Goal: Task Accomplishment & Management: Use online tool/utility

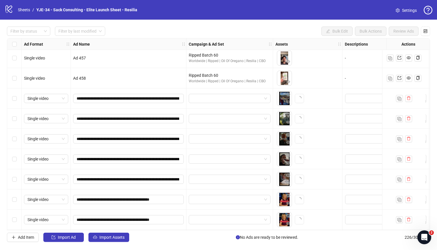
scroll to position [4394, 0]
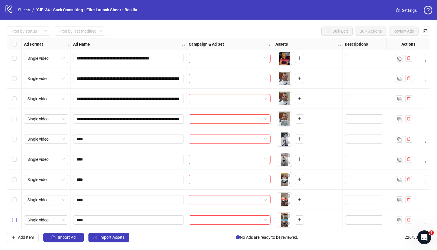
click at [15, 221] on label "Select row 226" at bounding box center [14, 220] width 5 height 6
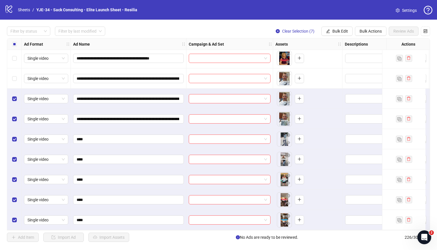
click at [14, 81] on div "Select row 219" at bounding box center [14, 78] width 14 height 20
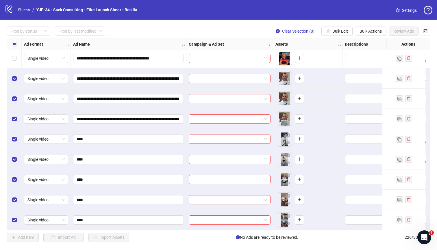
scroll to position [4371, 0]
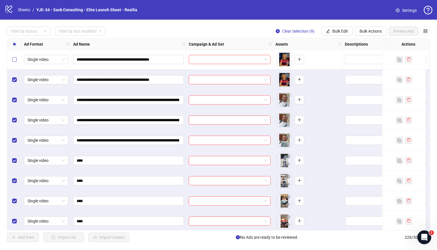
click at [14, 62] on label "Select row 217" at bounding box center [14, 59] width 5 height 6
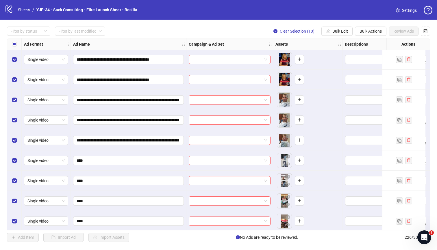
scroll to position [4334, 0]
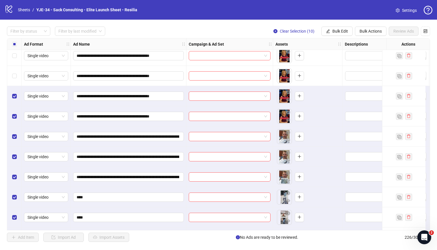
click at [14, 69] on div "Select row 216" at bounding box center [14, 76] width 14 height 20
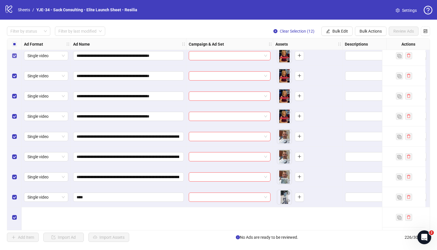
scroll to position [4261, 0]
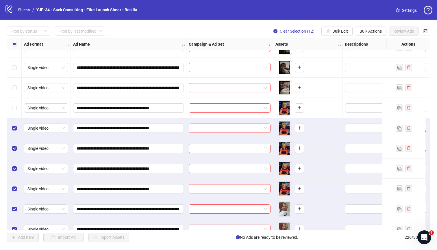
click at [14, 64] on div "Select row 212" at bounding box center [14, 68] width 14 height 20
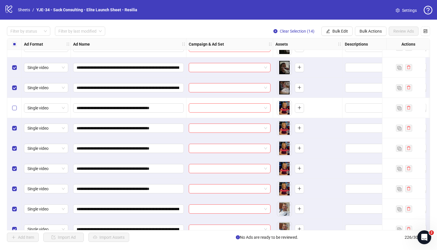
click at [14, 105] on label "Select row 214" at bounding box center [14, 108] width 5 height 6
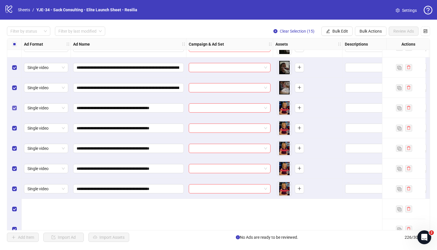
scroll to position [4191, 0]
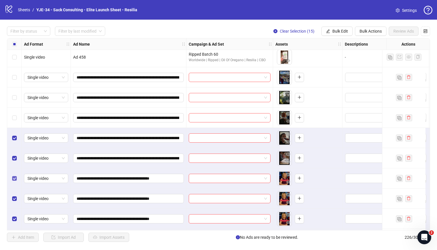
click at [14, 105] on div "Select row 210" at bounding box center [14, 98] width 14 height 20
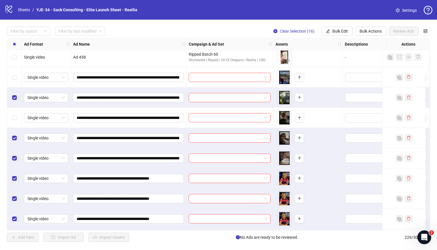
click at [14, 113] on div "Select row 211" at bounding box center [14, 118] width 14 height 20
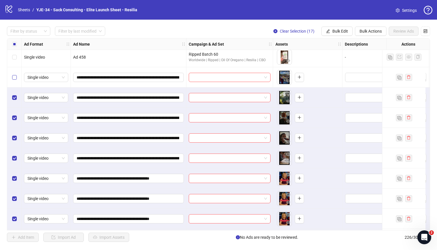
click at [14, 80] on label "Select row 209" at bounding box center [14, 77] width 5 height 6
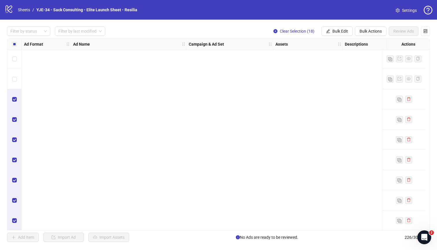
scroll to position [4394, 0]
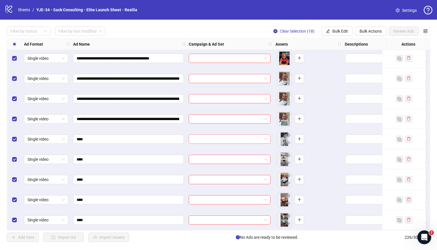
click at [213, 140] on input "search" at bounding box center [227, 139] width 70 height 9
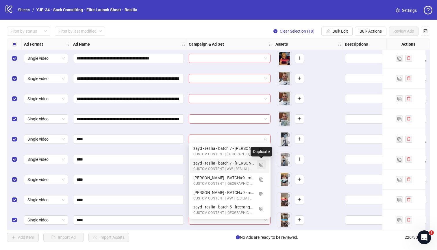
click at [260, 164] on img "button" at bounding box center [261, 165] width 4 height 4
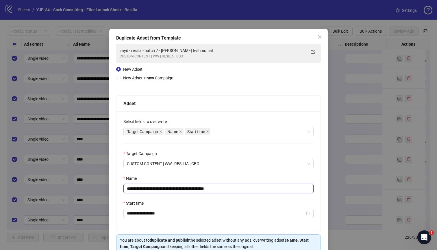
click at [187, 188] on input "**********" at bounding box center [218, 188] width 190 height 9
paste input "text"
click at [218, 132] on div "Target Campaign Name Start time" at bounding box center [216, 132] width 182 height 8
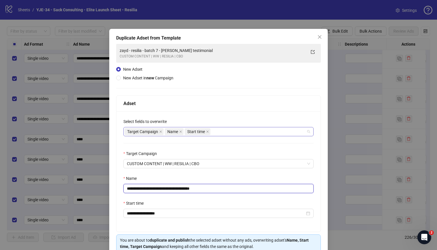
type input "**********"
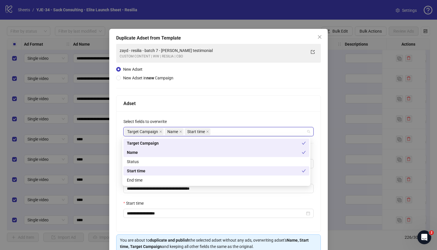
click at [219, 121] on div "Select fields to overwrite" at bounding box center [218, 123] width 190 height 9
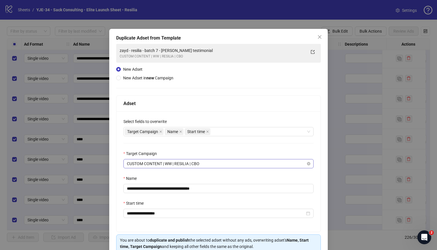
scroll to position [28, 0]
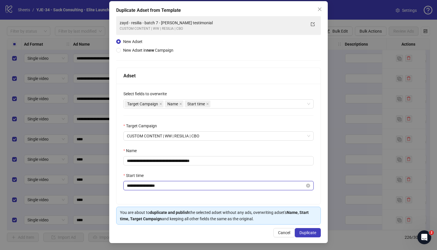
click at [186, 187] on input "**********" at bounding box center [216, 186] width 178 height 6
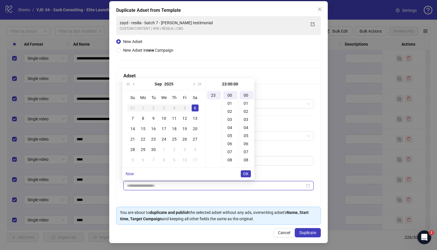
type input "**********"
click at [247, 175] on span "OK" at bounding box center [245, 174] width 5 height 5
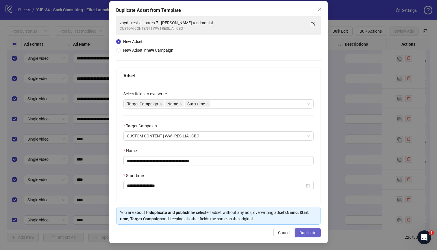
click at [300, 231] on span "Duplicate" at bounding box center [307, 233] width 17 height 5
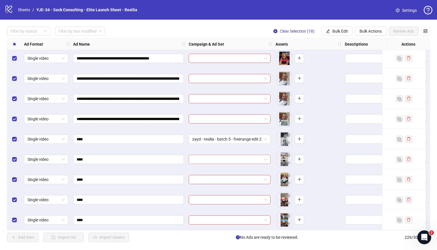
click at [246, 155] on input "search" at bounding box center [227, 159] width 70 height 9
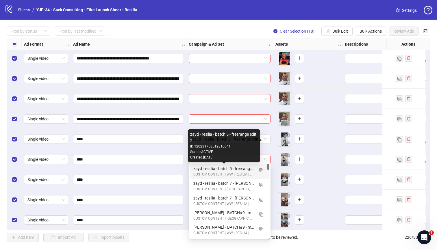
click at [240, 168] on div "zayd - resilia - batch 5 - freerange edit 2" at bounding box center [223, 169] width 61 height 6
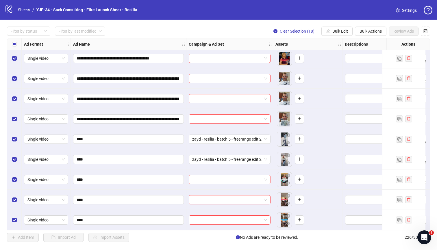
click at [237, 177] on input "search" at bounding box center [227, 179] width 70 height 9
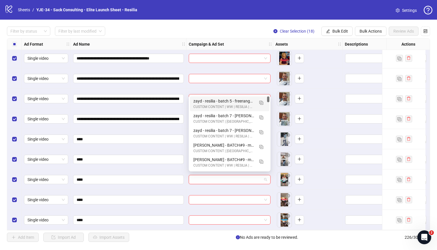
click at [223, 102] on div "zayd - resilia - batch 5 - freerange edit 2" at bounding box center [223, 101] width 61 height 6
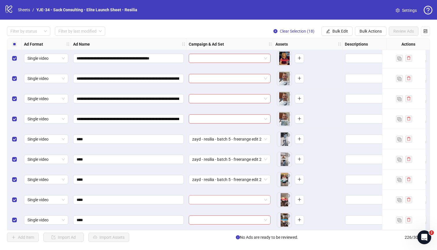
click at [227, 197] on input "search" at bounding box center [227, 200] width 70 height 9
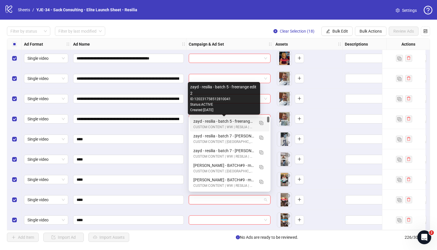
click at [205, 119] on div "zayd - resilia - batch 5 - freerange edit 2" at bounding box center [223, 121] width 61 height 6
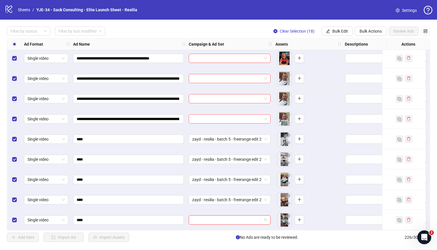
click at [217, 216] on input "search" at bounding box center [227, 220] width 70 height 9
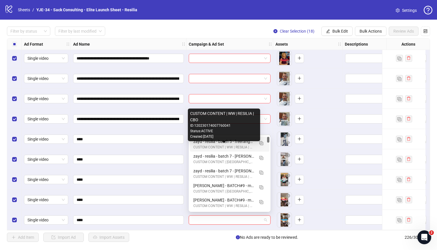
click at [205, 145] on div "CUSTOM CONTENT | WW | RESILIA | CBO" at bounding box center [223, 147] width 61 height 5
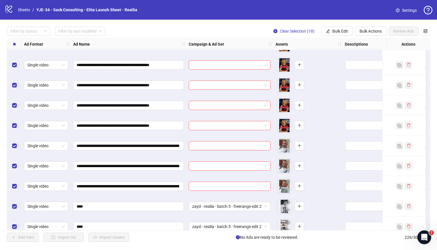
scroll to position [4315, 0]
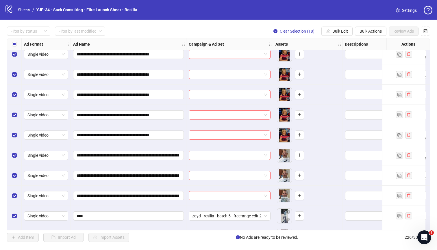
click at [203, 155] on input "search" at bounding box center [227, 155] width 70 height 9
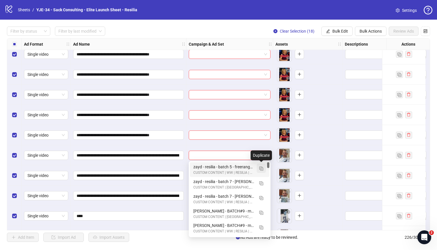
click at [260, 166] on span "button" at bounding box center [261, 168] width 4 height 5
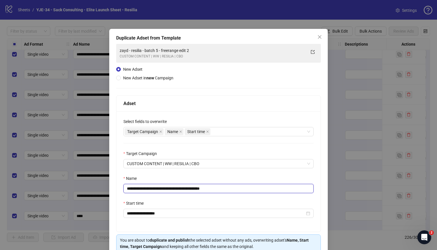
click at [182, 188] on input "**********" at bounding box center [218, 188] width 190 height 9
paste input "*********"
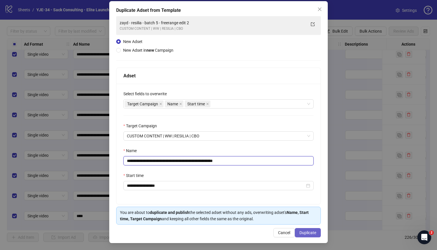
type input "**********"
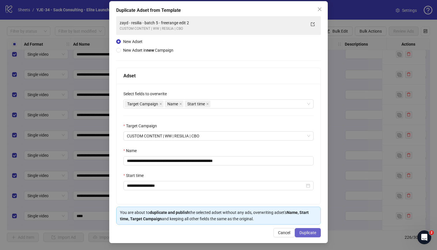
click at [299, 232] on span "Duplicate" at bounding box center [307, 233] width 17 height 5
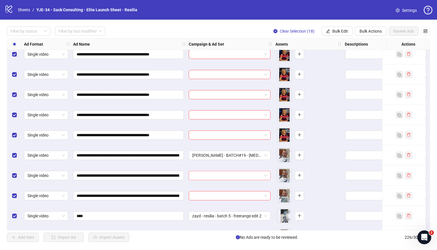
click at [218, 177] on input "search" at bounding box center [227, 175] width 70 height 9
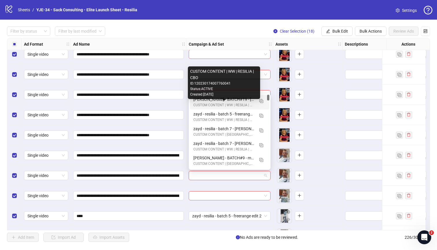
click at [197, 104] on div "CUSTOM CONTENT | WW | RESILIA | CBO" at bounding box center [223, 105] width 61 height 5
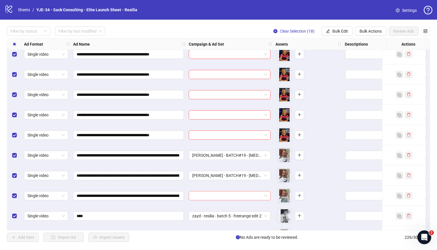
click at [196, 192] on input "search" at bounding box center [227, 196] width 70 height 9
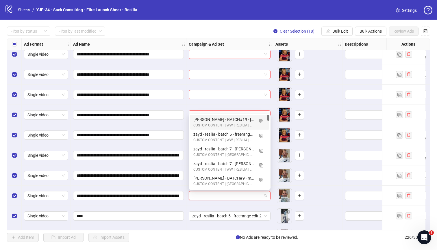
click at [191, 121] on div "[PERSON_NAME] - BATCH#19 - [MEDICAL_DATA] youth skin study CUSTOM CONTENT | WW …" at bounding box center [229, 122] width 79 height 15
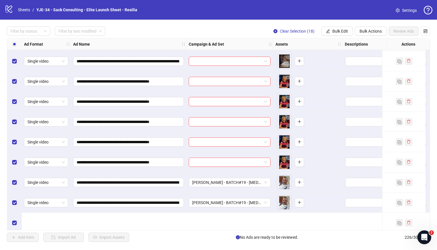
scroll to position [4229, 0]
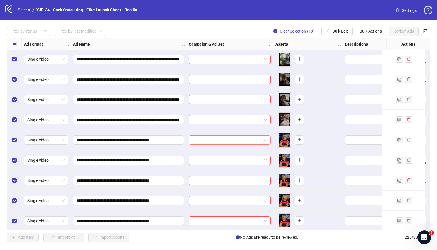
click at [207, 140] on input "search" at bounding box center [227, 140] width 70 height 9
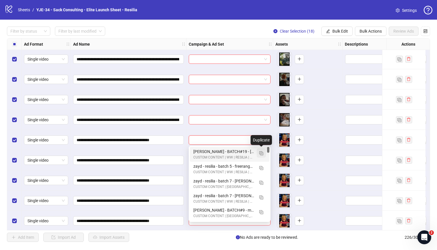
click at [263, 154] on img "button" at bounding box center [261, 153] width 4 height 4
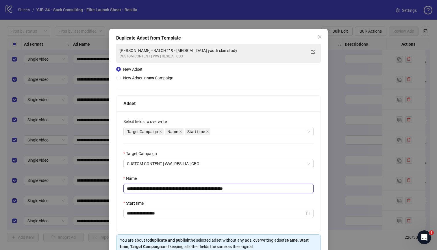
click at [169, 190] on input "**********" at bounding box center [218, 188] width 190 height 9
paste input "text"
type input "**********"
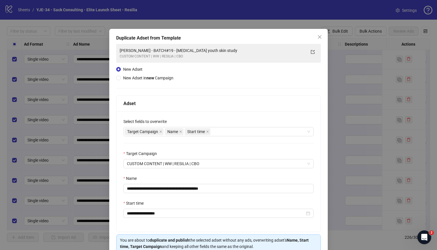
click at [198, 177] on div "Name" at bounding box center [218, 179] width 190 height 9
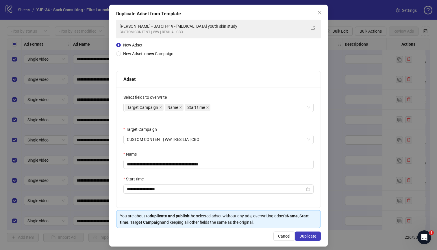
scroll to position [28, 0]
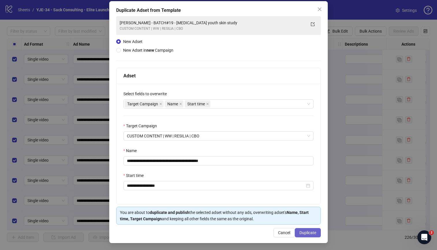
click at [302, 233] on span "Duplicate" at bounding box center [307, 233] width 17 height 5
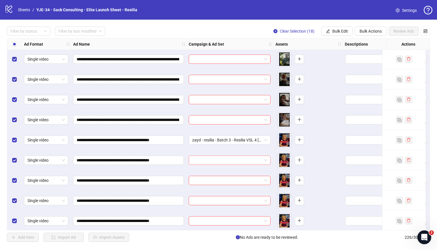
click at [246, 160] on input "search" at bounding box center [227, 160] width 70 height 9
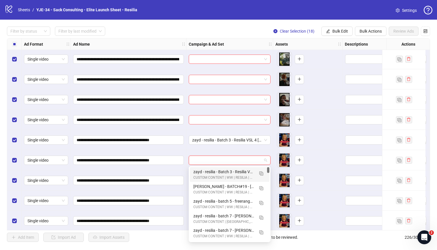
click at [238, 177] on div "CUSTOM CONTENT | WW | RESILIA | CBO" at bounding box center [223, 177] width 61 height 5
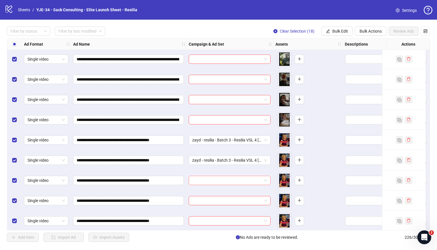
click at [236, 181] on input "search" at bounding box center [227, 180] width 70 height 9
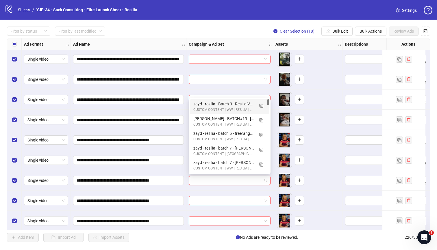
click at [198, 106] on div "zayd - resilia - Batch 3 - Resilia VSL 4 [5mins]" at bounding box center [223, 104] width 61 height 6
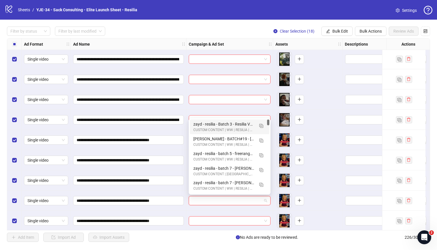
click at [202, 198] on input "search" at bounding box center [227, 201] width 70 height 9
click at [195, 126] on div "zayd - resilia - Batch 3 - Resilia VSL 4 [5mins]" at bounding box center [223, 124] width 61 height 6
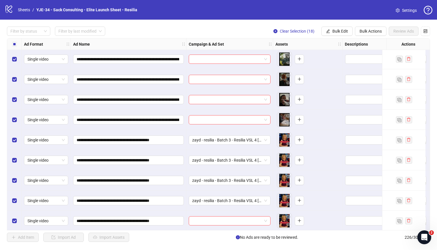
scroll to position [4247, 0]
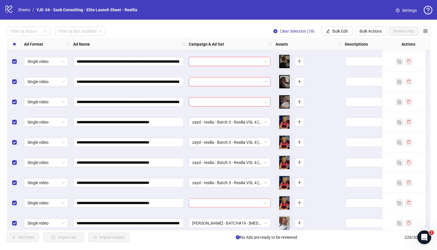
click at [212, 199] on input "search" at bounding box center [227, 203] width 70 height 9
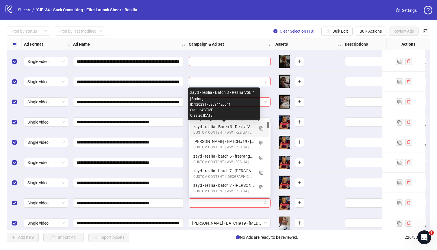
click at [202, 128] on div "zayd - resilia - Batch 3 - Resilia VSL 4 [5mins]" at bounding box center [223, 127] width 61 height 6
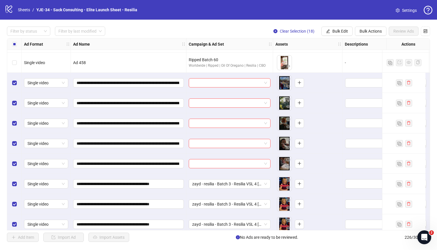
scroll to position [4184, 0]
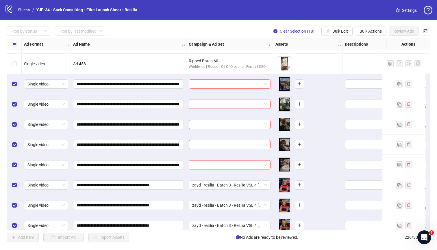
click at [203, 84] on input "search" at bounding box center [227, 84] width 70 height 9
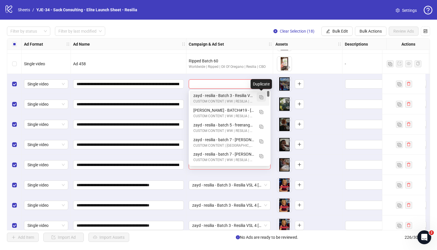
click at [263, 97] on img "button" at bounding box center [261, 97] width 4 height 4
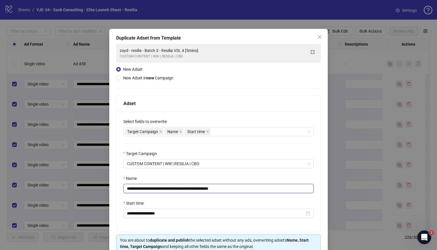
click at [169, 189] on input "**********" at bounding box center [218, 188] width 190 height 9
paste input "**********"
type input "**********"
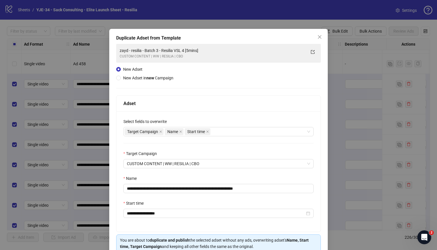
click at [190, 177] on div "Name" at bounding box center [218, 179] width 190 height 9
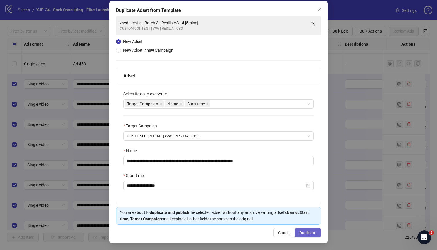
click at [297, 229] on button "Duplicate" at bounding box center [308, 232] width 26 height 9
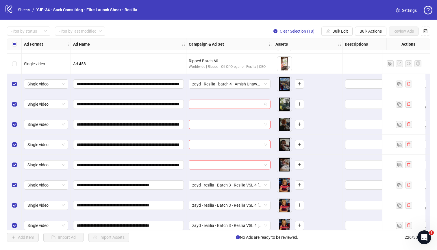
click at [237, 107] on input "search" at bounding box center [227, 104] width 70 height 9
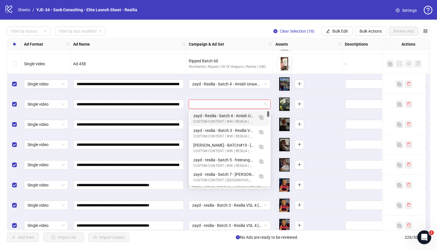
click at [233, 112] on div "zayd - Resilia - batch 4 - Amish Unaware Iteration to make it profitable CUSTOM…" at bounding box center [229, 118] width 79 height 15
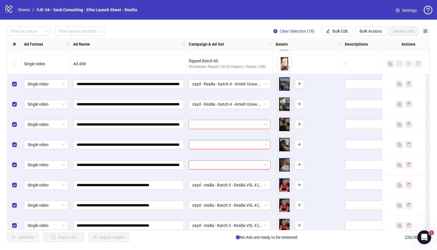
click at [229, 122] on input "search" at bounding box center [227, 124] width 70 height 9
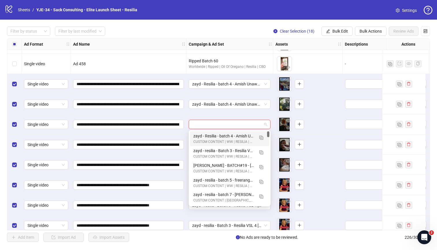
click at [225, 134] on div "zayd - Resilia - batch 4 - Amish Unaware Iteration to make it profitable" at bounding box center [223, 136] width 61 height 6
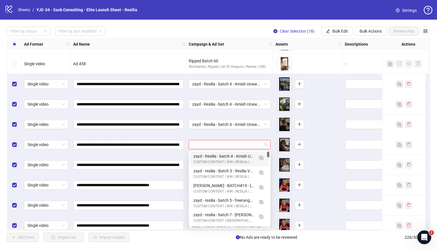
click at [223, 144] on input "search" at bounding box center [227, 144] width 70 height 9
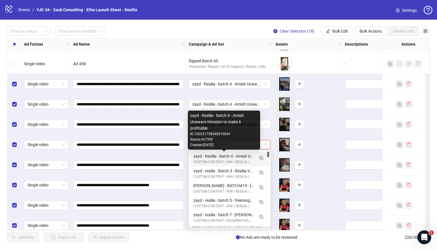
click at [220, 156] on div "zayd - Resilia - batch 4 - Amish Unaware Iteration to make it profitable" at bounding box center [223, 156] width 61 height 6
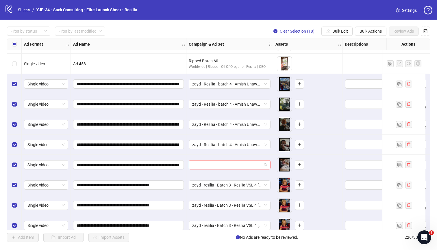
click at [219, 163] on input "search" at bounding box center [227, 165] width 70 height 9
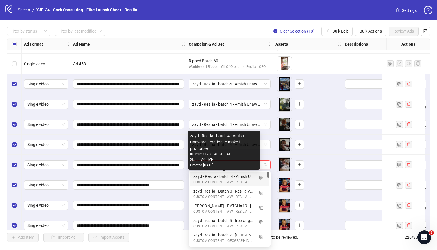
click at [217, 177] on div "zayd - Resilia - batch 4 - Amish Unaware Iteration to make it profitable" at bounding box center [223, 176] width 61 height 6
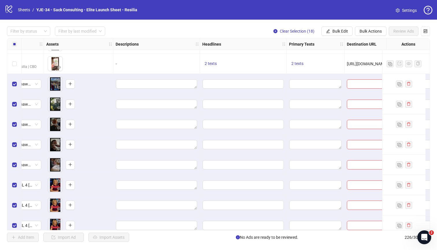
scroll to position [4184, 232]
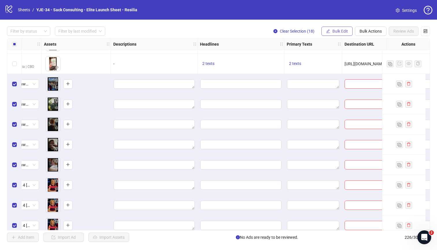
click at [335, 31] on span "Bulk Edit" at bounding box center [340, 31] width 16 height 5
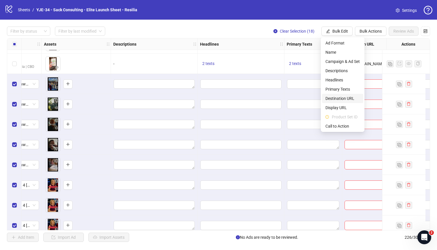
click at [338, 97] on span "Destination URL" at bounding box center [342, 98] width 34 height 6
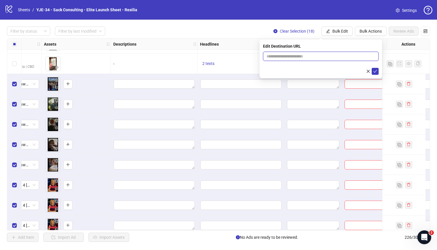
click at [328, 57] on input "text" at bounding box center [318, 56] width 104 height 6
paste input "**********"
type input "**********"
click at [374, 70] on icon "check" at bounding box center [375, 71] width 4 height 4
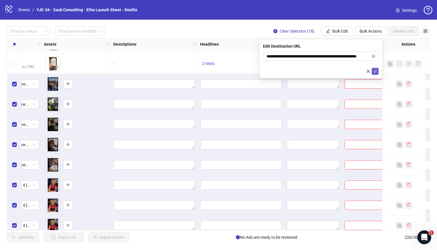
scroll to position [0, 0]
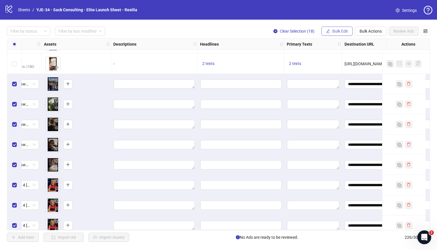
click at [332, 32] on span "Bulk Edit" at bounding box center [340, 31] width 16 height 5
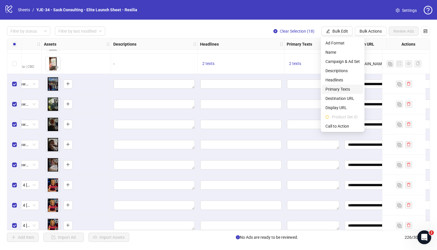
click at [346, 88] on span "Primary Texts" at bounding box center [342, 89] width 34 height 6
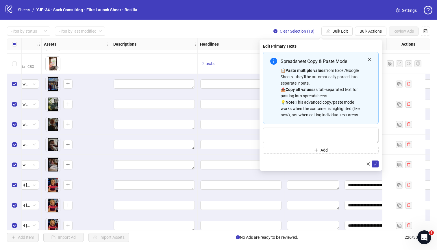
click at [370, 59] on icon "close" at bounding box center [369, 59] width 3 height 3
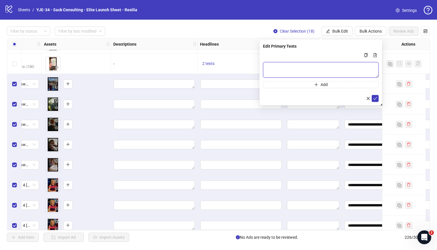
click at [347, 67] on textarea "Multi-text input container - paste or copy values" at bounding box center [321, 70] width 116 height 16
paste textarea "**********"
type textarea "**********"
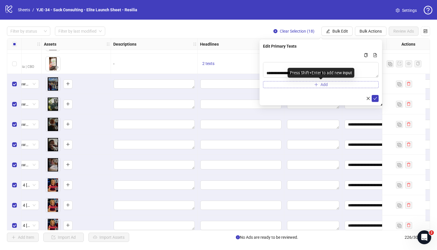
click at [323, 86] on span "Add" at bounding box center [324, 84] width 7 height 5
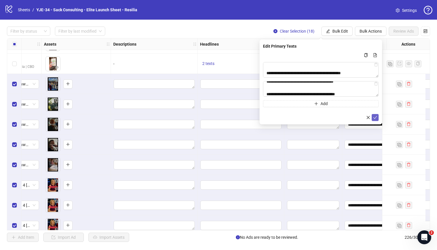
type textarea "**********"
click at [375, 119] on icon "check" at bounding box center [375, 118] width 4 height 4
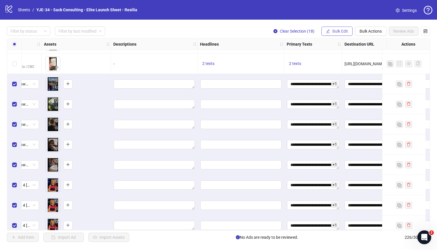
click at [328, 28] on button "Bulk Edit" at bounding box center [336, 31] width 31 height 9
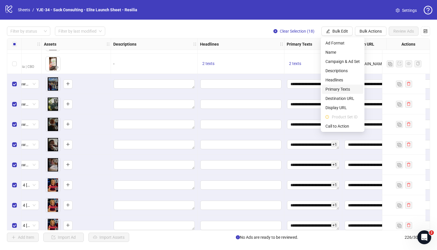
click at [339, 91] on span "Primary Texts" at bounding box center [342, 89] width 34 height 6
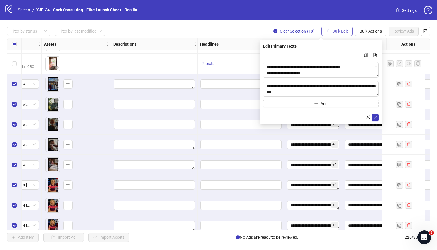
click at [344, 33] on span "Bulk Edit" at bounding box center [340, 31] width 16 height 5
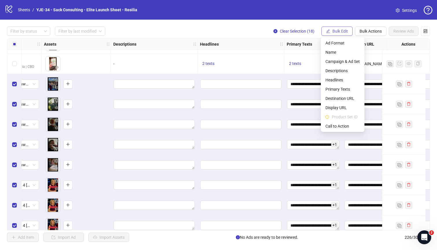
click at [344, 33] on span "Bulk Edit" at bounding box center [340, 31] width 16 height 5
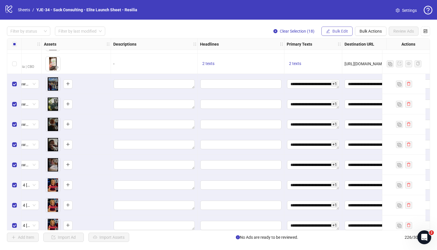
click at [344, 33] on span "Bulk Edit" at bounding box center [340, 31] width 16 height 5
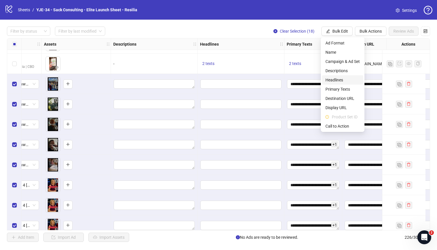
click at [343, 82] on span "Headlines" at bounding box center [342, 80] width 34 height 6
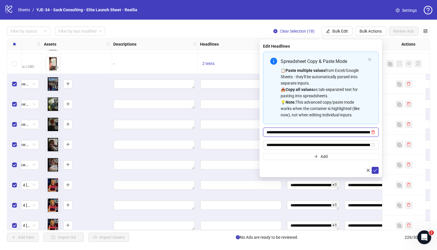
type input "**********"
click at [373, 133] on icon "delete" at bounding box center [373, 132] width 4 height 4
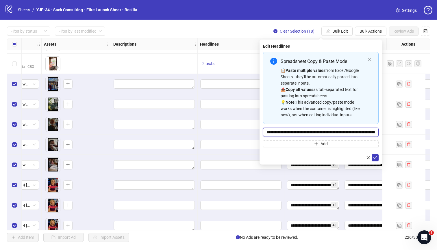
click at [345, 132] on input "**********" at bounding box center [321, 132] width 116 height 9
paste input "Multi-input container - paste or copy values"
type input "**********"
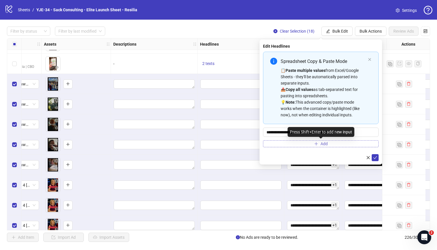
click at [313, 144] on button "Add" at bounding box center [321, 143] width 116 height 7
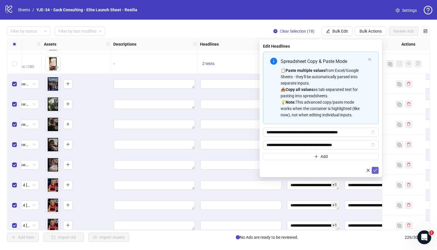
type input "**********"
click at [376, 172] on icon "check" at bounding box center [375, 171] width 4 height 4
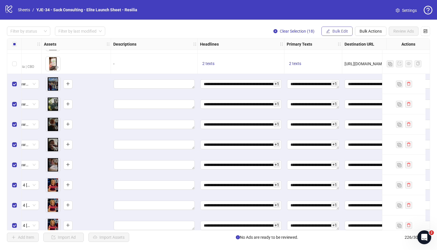
click at [345, 33] on span "Bulk Edit" at bounding box center [340, 31] width 16 height 5
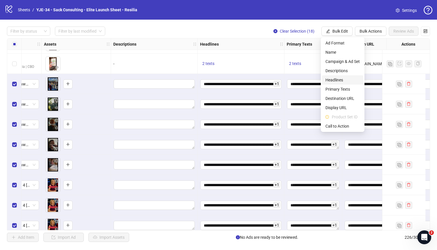
click at [344, 80] on span "Headlines" at bounding box center [342, 80] width 34 height 6
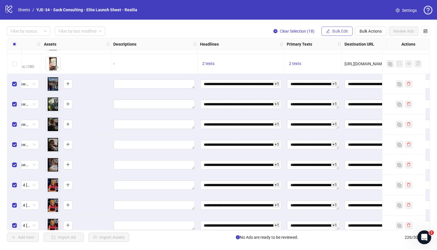
click at [336, 32] on span "Bulk Edit" at bounding box center [340, 31] width 16 height 5
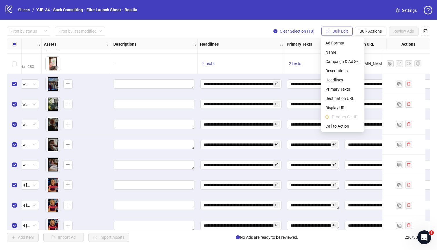
click at [336, 32] on span "Bulk Edit" at bounding box center [340, 31] width 16 height 5
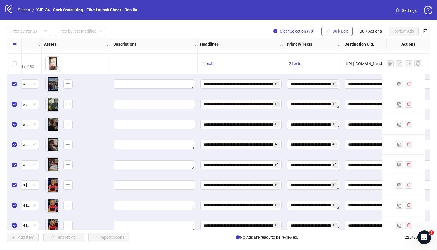
click at [336, 32] on span "Bulk Edit" at bounding box center [340, 31] width 16 height 5
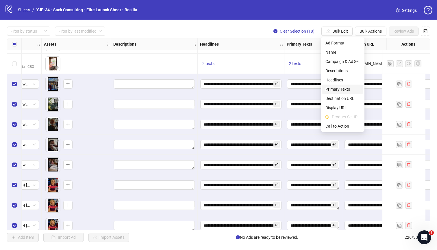
click at [338, 88] on span "Primary Texts" at bounding box center [342, 89] width 34 height 6
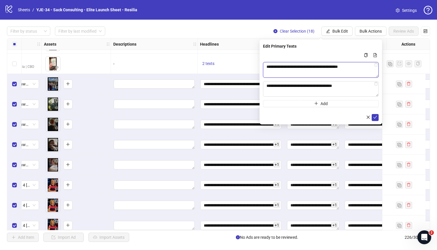
click at [302, 71] on textarea "**********" at bounding box center [321, 70] width 116 height 16
paste textarea "**********"
type textarea "**********"
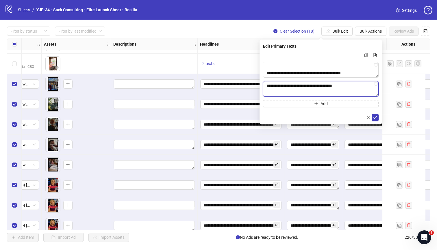
click at [321, 88] on textarea "**********" at bounding box center [321, 89] width 116 height 16
paste textarea "**********"
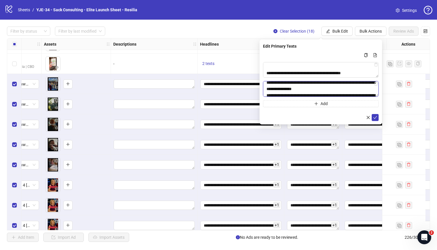
scroll to position [108, 0]
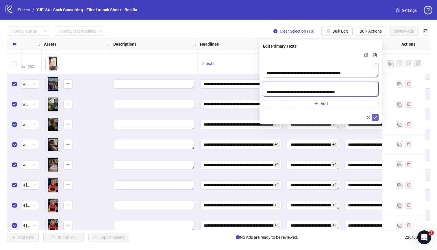
type textarea "**********"
click at [376, 116] on icon "check" at bounding box center [375, 118] width 4 height 4
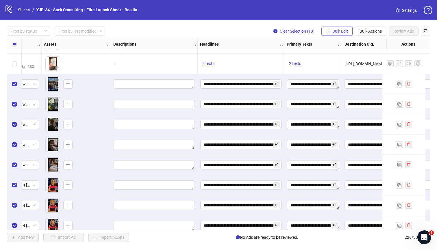
click at [344, 34] on button "Bulk Edit" at bounding box center [336, 31] width 31 height 9
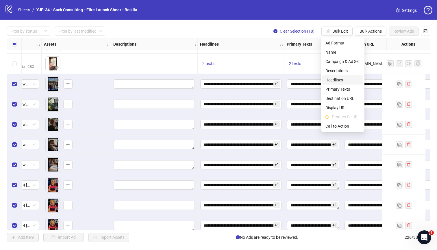
click at [340, 82] on span "Headlines" at bounding box center [342, 80] width 34 height 6
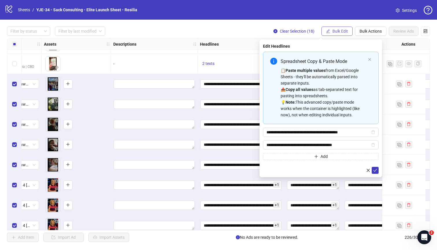
click at [343, 32] on span "Bulk Edit" at bounding box center [340, 31] width 16 height 5
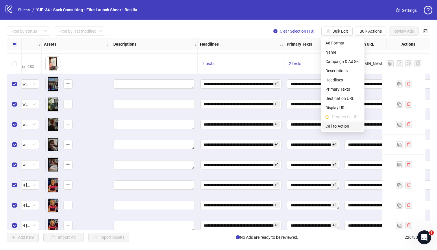
click at [341, 123] on span "Call to Action" at bounding box center [342, 126] width 34 height 6
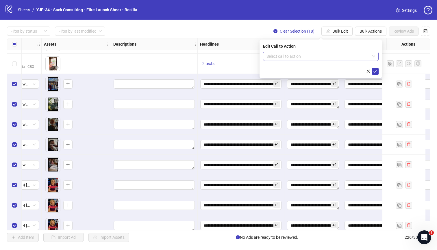
click at [304, 56] on input "search" at bounding box center [317, 56] width 103 height 9
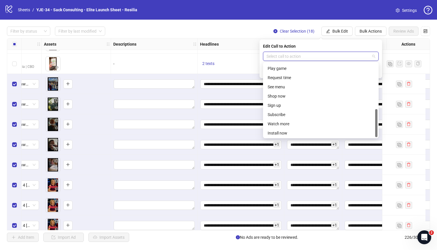
scroll to position [120, 0]
click at [290, 86] on div "Shop now" at bounding box center [321, 86] width 106 height 6
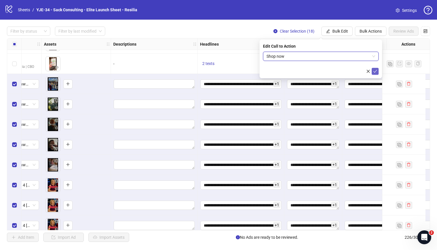
click at [375, 72] on icon "check" at bounding box center [375, 71] width 4 height 4
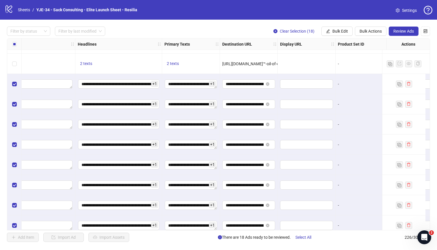
scroll to position [4184, 475]
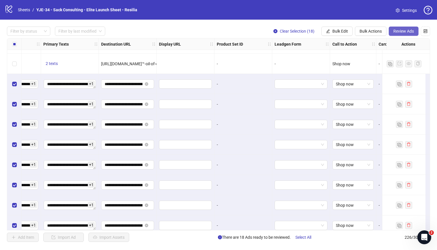
click at [406, 32] on span "Review Ads" at bounding box center [403, 31] width 21 height 5
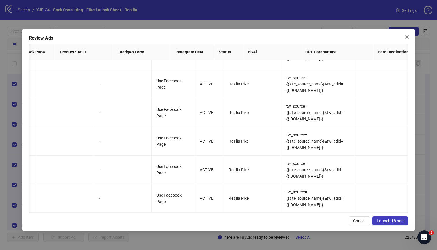
scroll to position [0, 0]
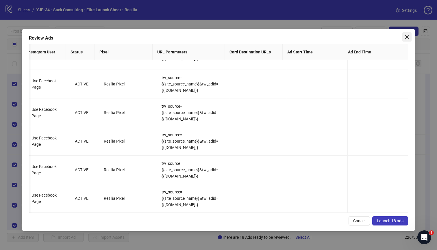
click at [403, 39] on span "Close" at bounding box center [406, 37] width 9 height 5
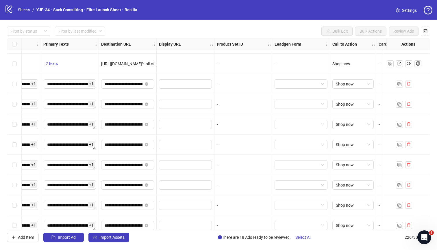
click at [406, 13] on span "Settings" at bounding box center [409, 10] width 15 height 6
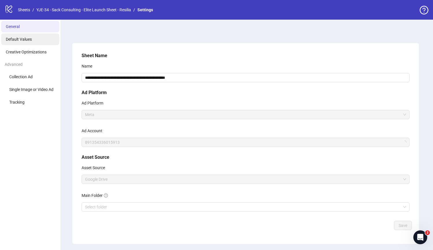
click at [28, 38] on span "Default Values" at bounding box center [19, 39] width 26 height 5
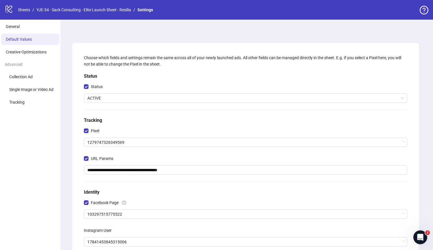
scroll to position [1, 0]
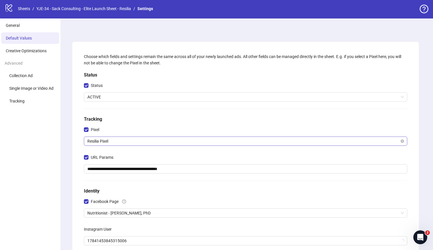
click at [115, 140] on span "Resilia Pixel" at bounding box center [245, 141] width 316 height 9
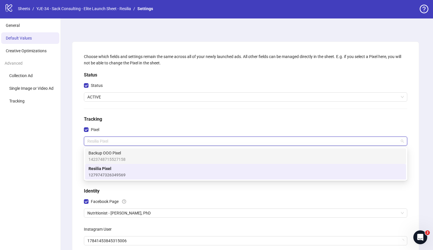
click at [116, 156] on span "Backup OOO Pixel" at bounding box center [106, 153] width 37 height 6
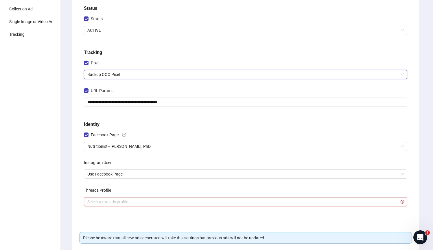
scroll to position [115, 0]
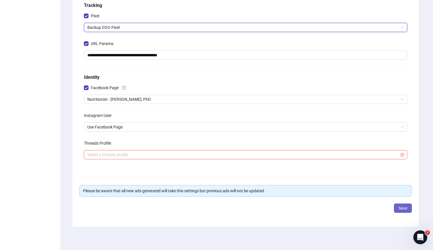
click at [400, 212] on button "Save" at bounding box center [403, 208] width 18 height 9
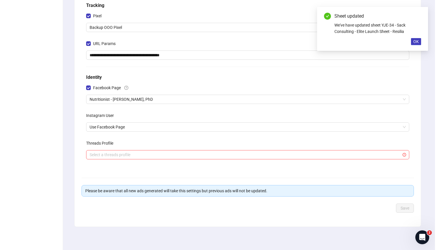
scroll to position [0, 0]
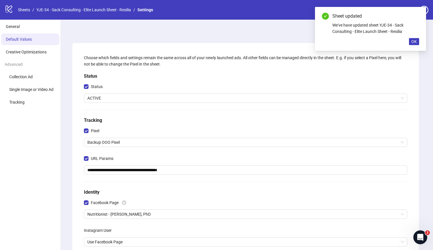
click at [34, 14] on div "logo/logo-mobile Sheets / YJE-34 - Sack Consulting - Elite Launch Sheet - Resil…" at bounding box center [80, 10] width 151 height 10
click at [28, 9] on link "Sheets" at bounding box center [24, 10] width 14 height 6
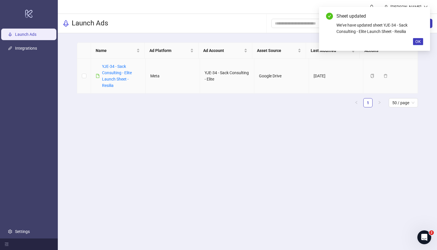
click at [120, 75] on div "YJE-34 - Sack Consulting - Elite Launch Sheet - Resilia" at bounding box center [121, 75] width 38 height 25
click at [120, 72] on link "YJE-34 - Sack Consulting - Elite Launch Sheet - Resilia" at bounding box center [117, 76] width 30 height 24
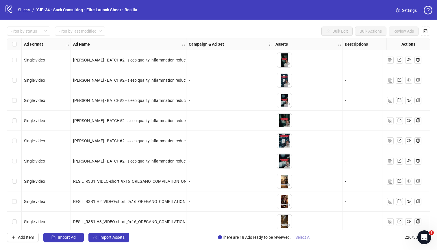
click at [305, 236] on span "Select All" at bounding box center [303, 237] width 16 height 5
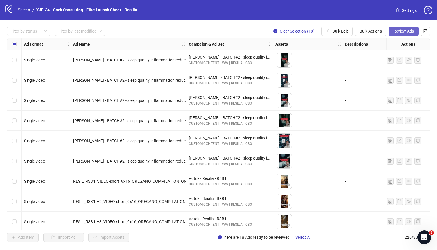
click at [403, 33] on span "Review Ads" at bounding box center [403, 31] width 21 height 5
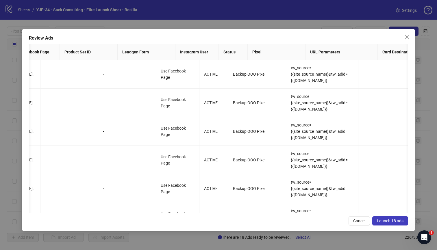
click at [390, 221] on span "Launch 18 ads" at bounding box center [390, 221] width 27 height 5
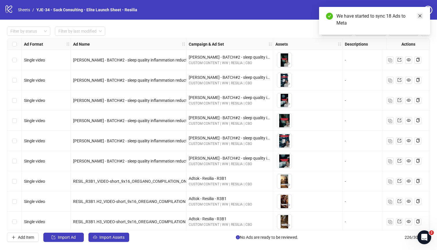
click at [418, 16] on icon "close" at bounding box center [420, 16] width 4 height 4
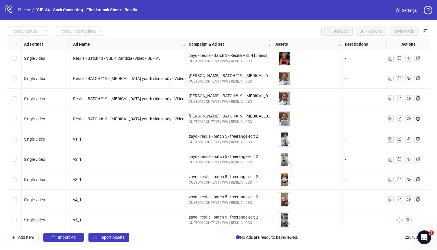
scroll to position [4394, 0]
